Goal: Find specific page/section: Find specific page/section

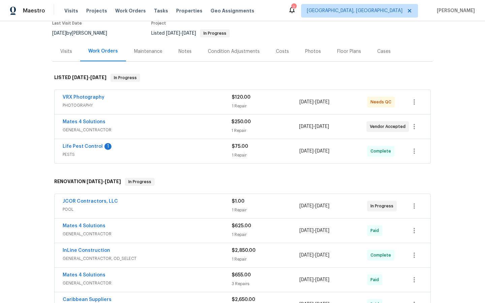
scroll to position [62, 0]
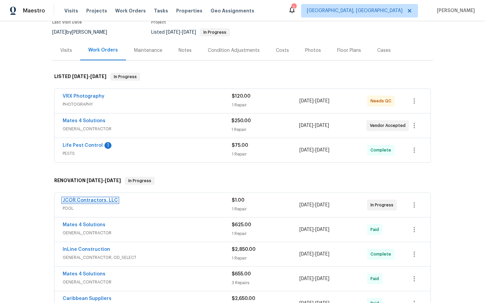
click at [91, 199] on link "JCOR Contractors, LLC" at bounding box center [90, 200] width 55 height 5
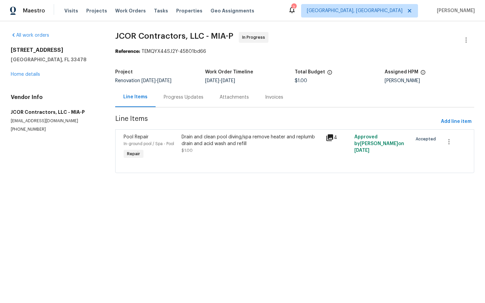
click at [330, 135] on icon at bounding box center [330, 137] width 7 height 7
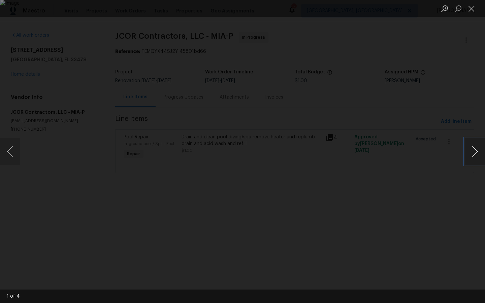
click at [473, 152] on button "Next image" at bounding box center [475, 151] width 20 height 27
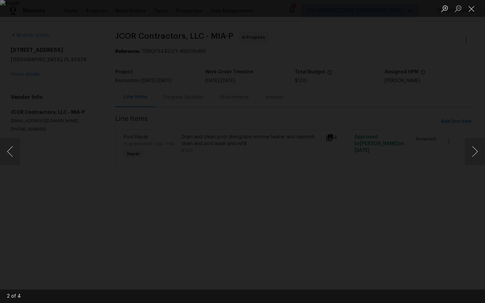
click at [49, 159] on div "Lightbox" at bounding box center [242, 151] width 485 height 303
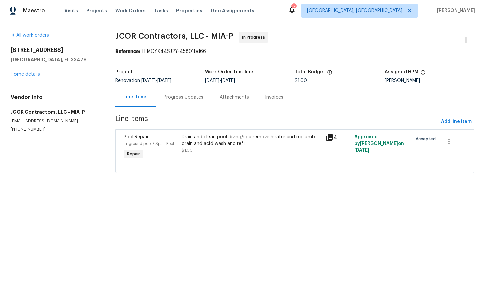
click at [234, 99] on div "Attachments" at bounding box center [234, 97] width 29 height 7
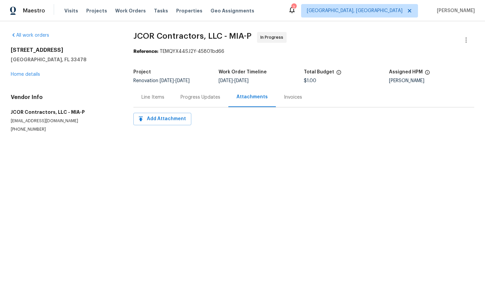
click at [190, 102] on div "Progress Updates" at bounding box center [201, 97] width 56 height 20
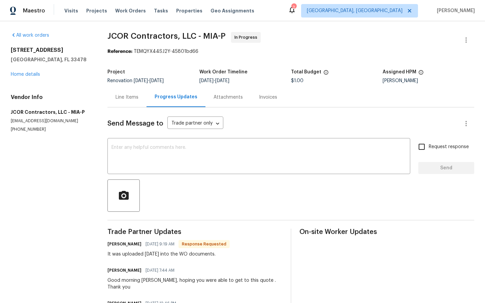
click at [264, 99] on div "Invoices" at bounding box center [268, 97] width 18 height 7
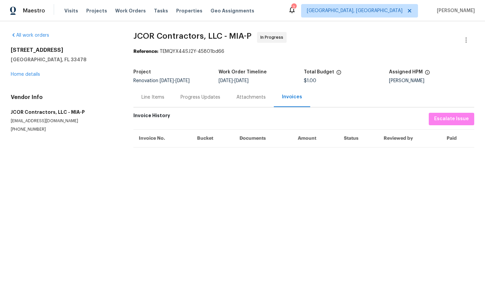
click at [151, 98] on div "Line Items" at bounding box center [153, 97] width 23 height 7
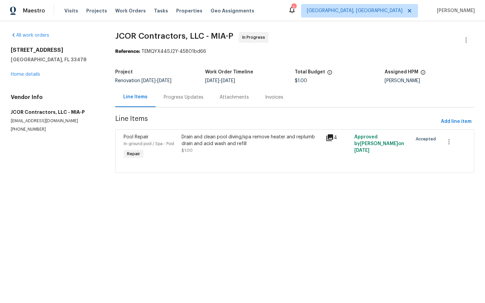
click at [237, 137] on div "Drain and clean pool diving/spa remove heater and replumb drain and acid wash a…" at bounding box center [252, 140] width 140 height 13
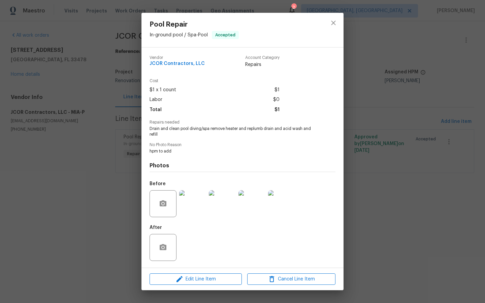
click at [368, 198] on div "Pool Repair In-ground pool / Spa - Pool Accepted Vendor JCOR Contractors, LLC A…" at bounding box center [242, 151] width 485 height 303
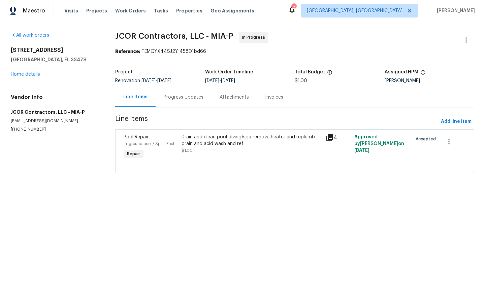
click at [129, 95] on div "Line Items" at bounding box center [135, 97] width 24 height 7
click at [169, 99] on div "Progress Updates" at bounding box center [184, 97] width 40 height 7
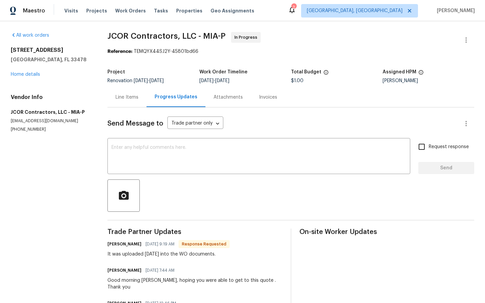
click at [224, 96] on div "Attachments" at bounding box center [228, 97] width 29 height 7
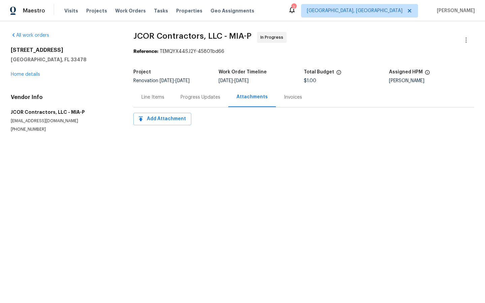
click at [284, 97] on div "Invoices" at bounding box center [293, 97] width 18 height 7
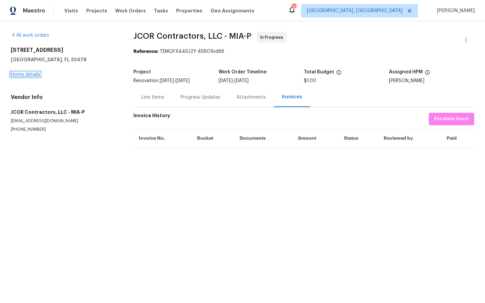
click at [22, 72] on link "Home details" at bounding box center [25, 74] width 29 height 5
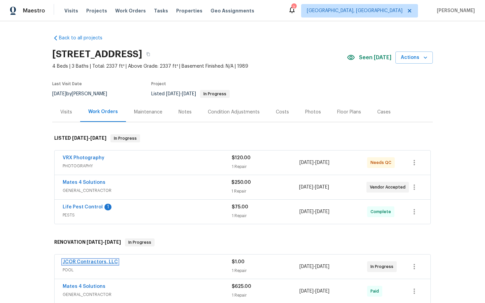
click at [84, 260] on link "JCOR Contractors, LLC" at bounding box center [90, 262] width 55 height 5
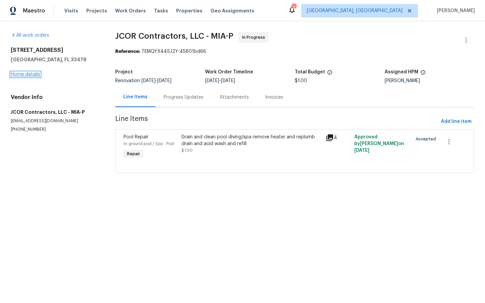
click at [27, 74] on link "Home details" at bounding box center [25, 74] width 29 height 5
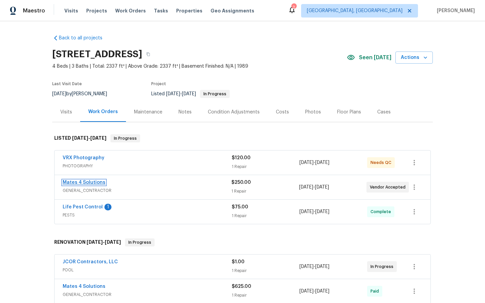
click at [81, 181] on link "Mates 4 Solutions" at bounding box center [84, 182] width 43 height 5
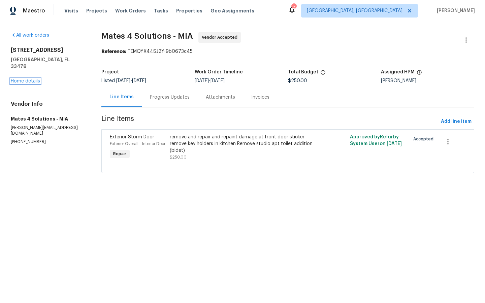
click at [24, 79] on link "Home details" at bounding box center [25, 81] width 29 height 5
